Goal: Navigation & Orientation: Find specific page/section

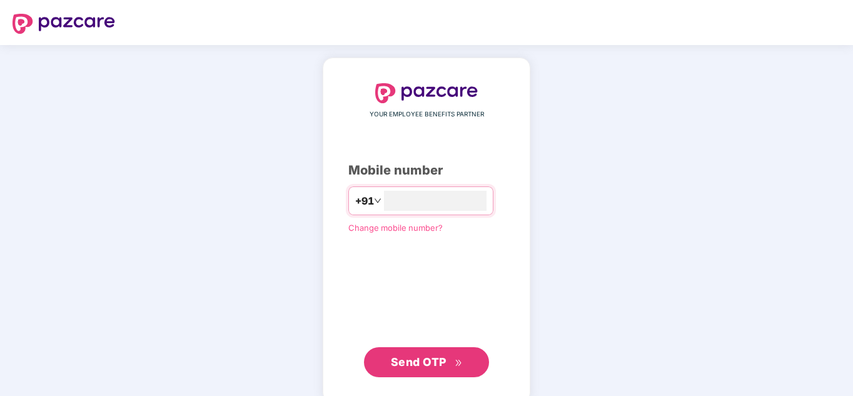
type input "**********"
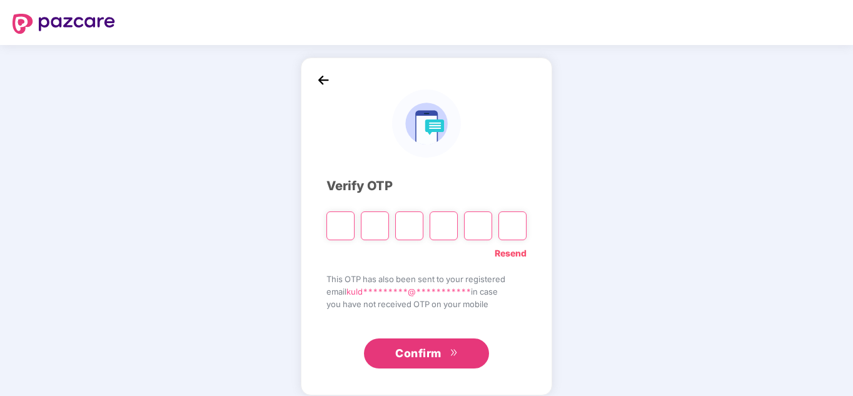
type input "*"
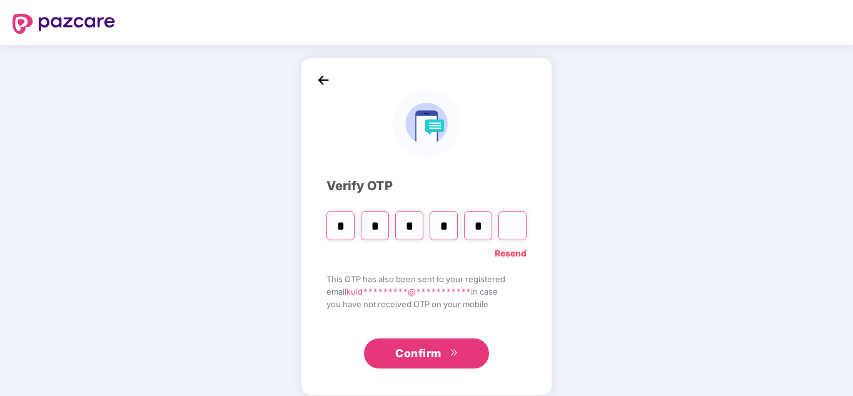
type input "*"
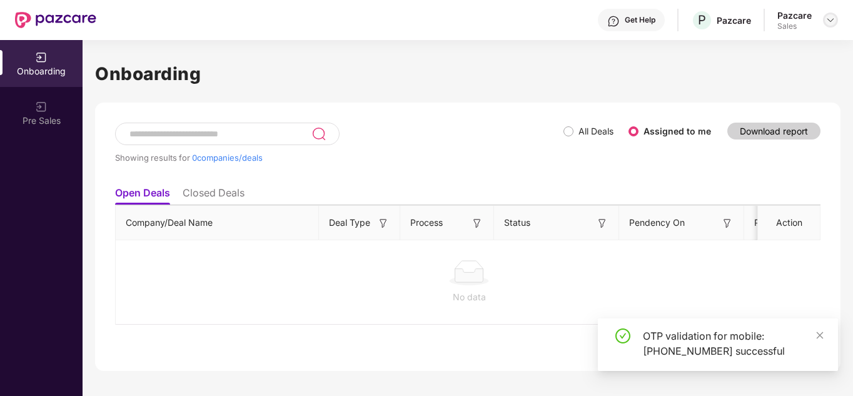
click at [831, 19] on img at bounding box center [831, 20] width 10 height 10
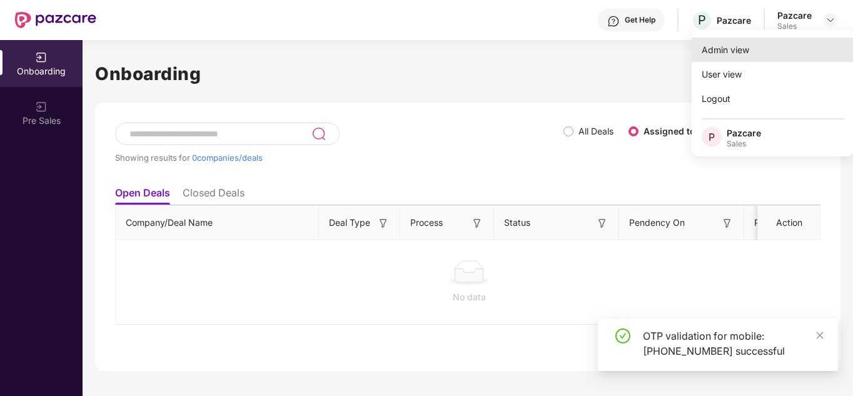
click at [742, 53] on div "Admin view" at bounding box center [773, 50] width 163 height 24
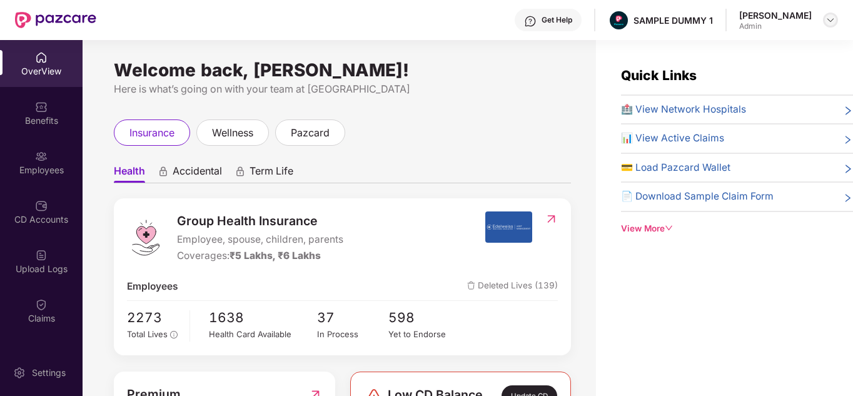
click at [834, 21] on img at bounding box center [831, 20] width 10 height 10
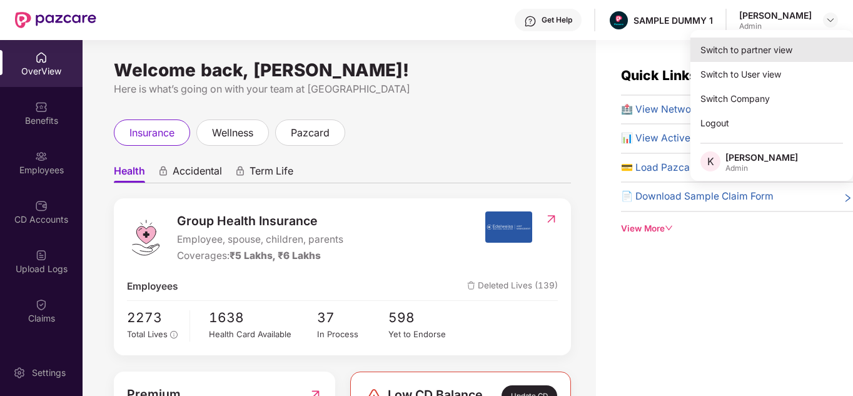
click at [759, 46] on div "Switch to partner view" at bounding box center [771, 50] width 163 height 24
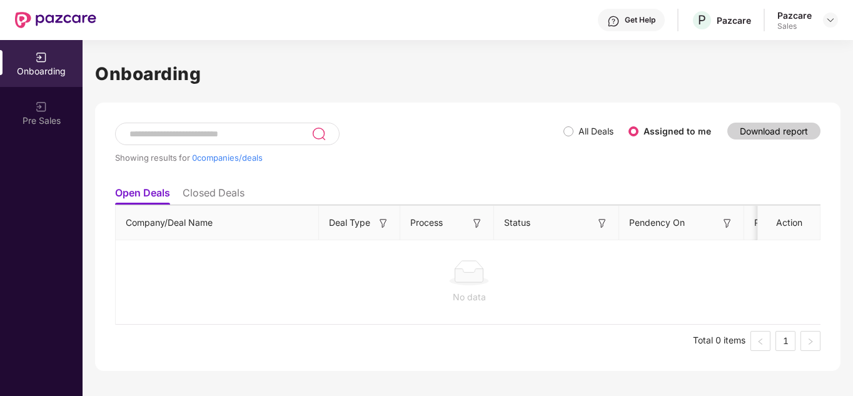
click at [235, 189] on li "Closed Deals" at bounding box center [214, 195] width 62 height 18
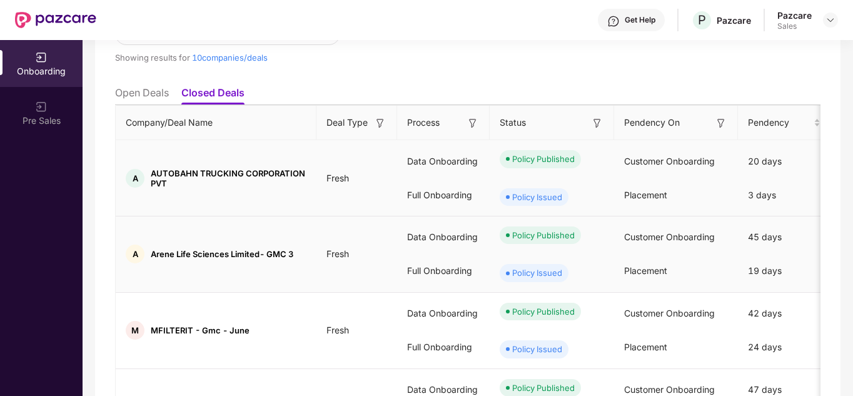
scroll to position [653, 0]
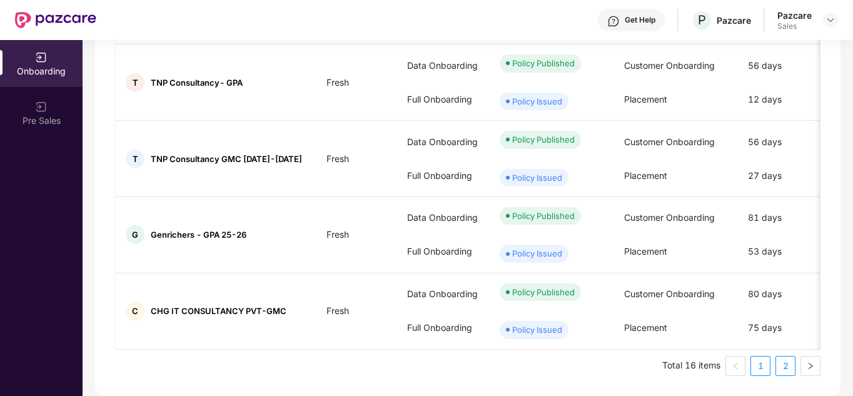
click at [779, 361] on link "2" at bounding box center [785, 365] width 19 height 19
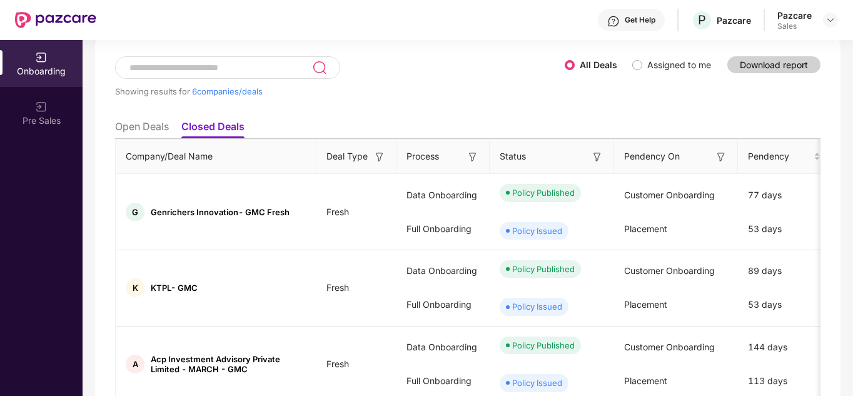
scroll to position [0, 0]
